Goal: Check status: Check status

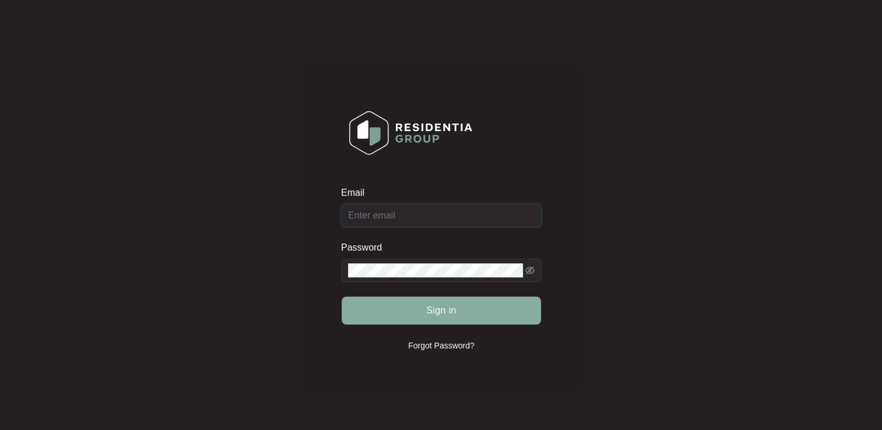
type input "[EMAIL_ADDRESS][DOMAIN_NAME]"
click at [428, 312] on span "Sign in" at bounding box center [441, 311] width 30 height 14
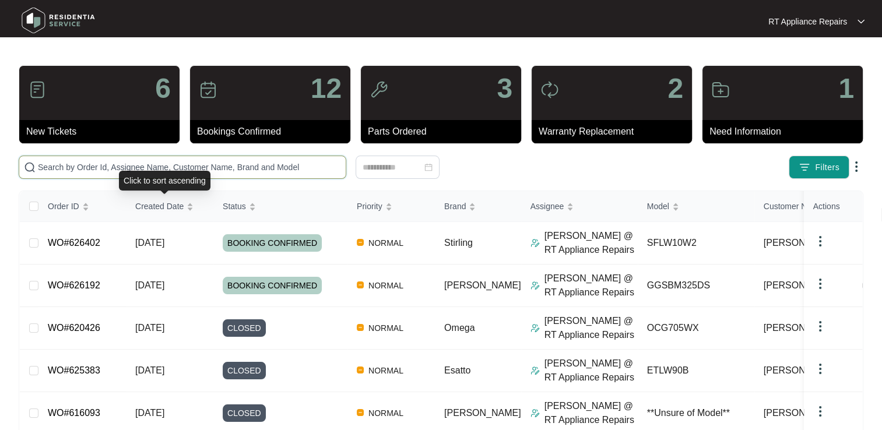
click at [128, 167] on input "text" at bounding box center [189, 167] width 303 height 13
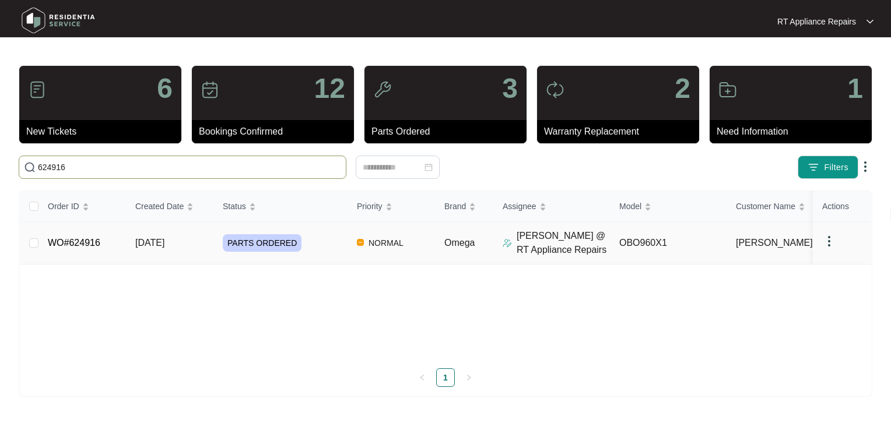
type input "624916"
click at [77, 246] on link "WO#624916" at bounding box center [74, 243] width 52 height 10
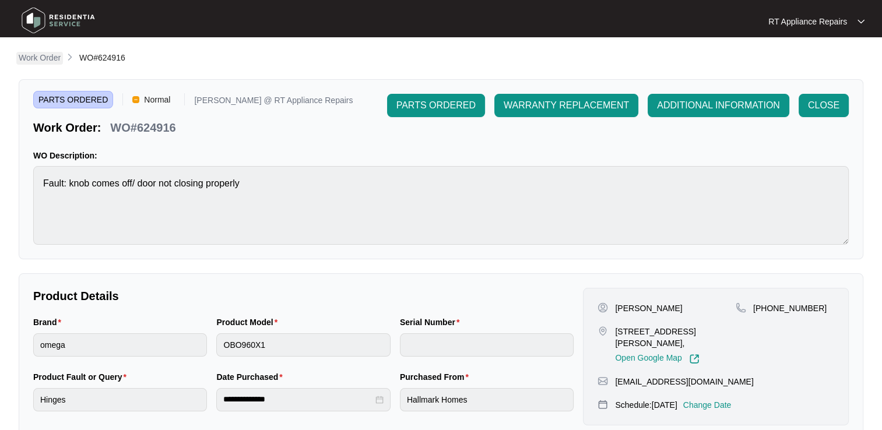
click at [47, 57] on p "Work Order" at bounding box center [40, 58] width 42 height 12
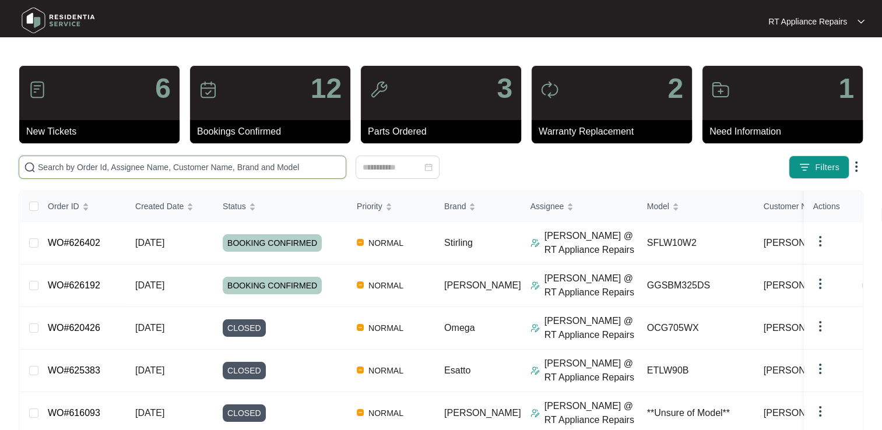
click at [135, 164] on input "text" at bounding box center [189, 167] width 303 height 13
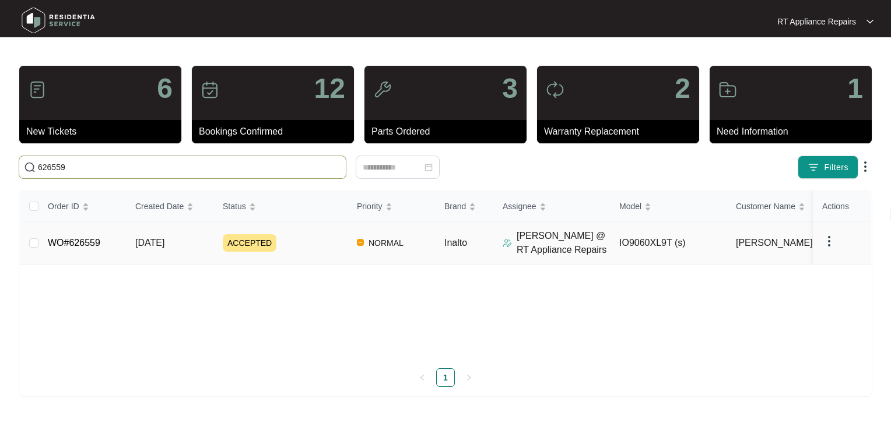
type input "626559"
click at [56, 239] on link "WO#626559" at bounding box center [74, 243] width 52 height 10
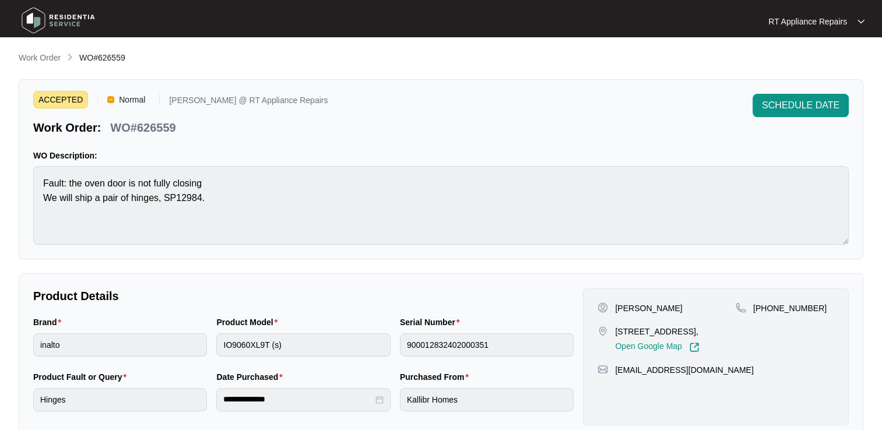
click at [856, 22] on div "RT Appliance Repairs" at bounding box center [817, 22] width 96 height 12
click at [807, 61] on p "Log Out" at bounding box center [826, 62] width 59 height 12
